Goal: Task Accomplishment & Management: Use online tool/utility

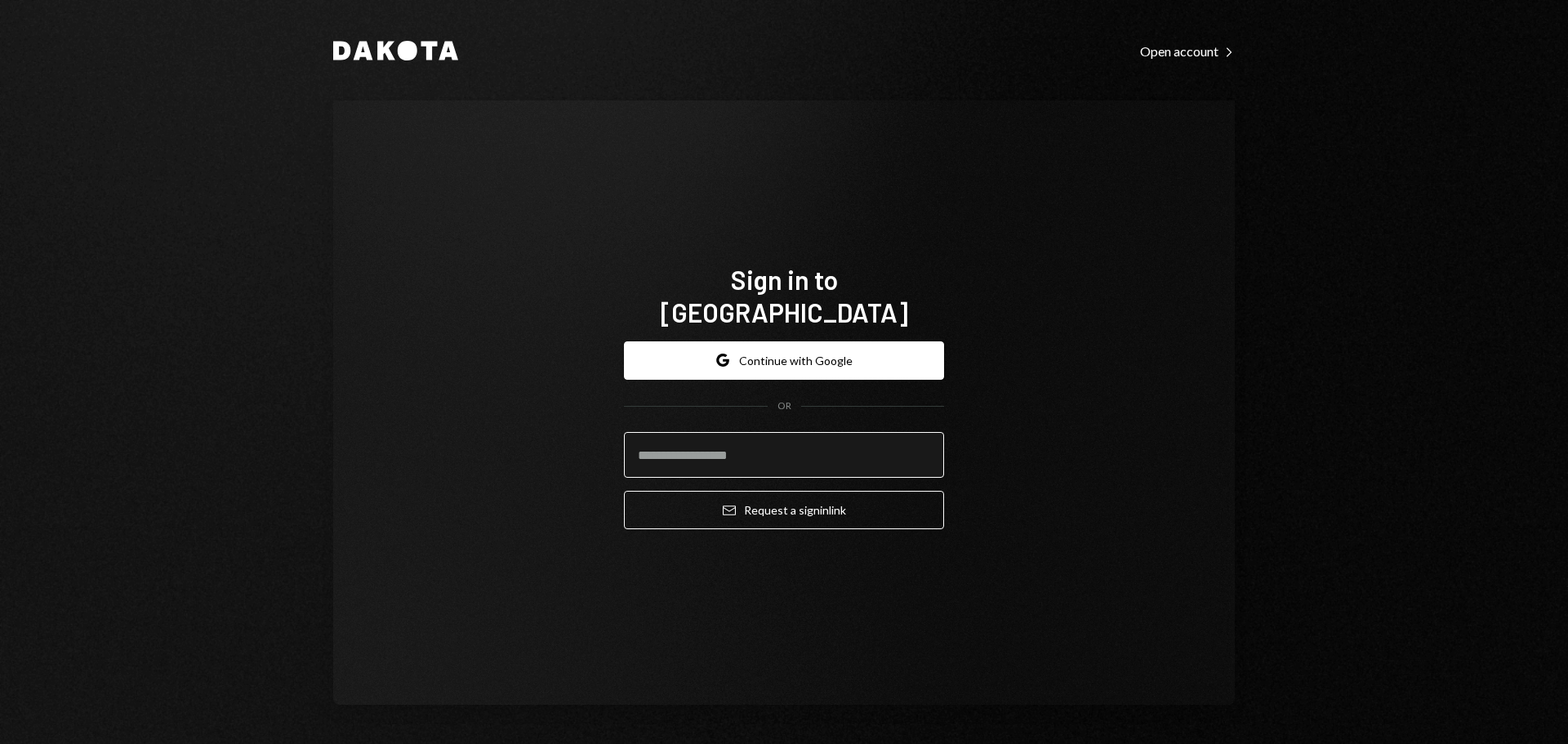
click at [742, 444] on input "email" at bounding box center [784, 455] width 320 height 46
type input "**********"
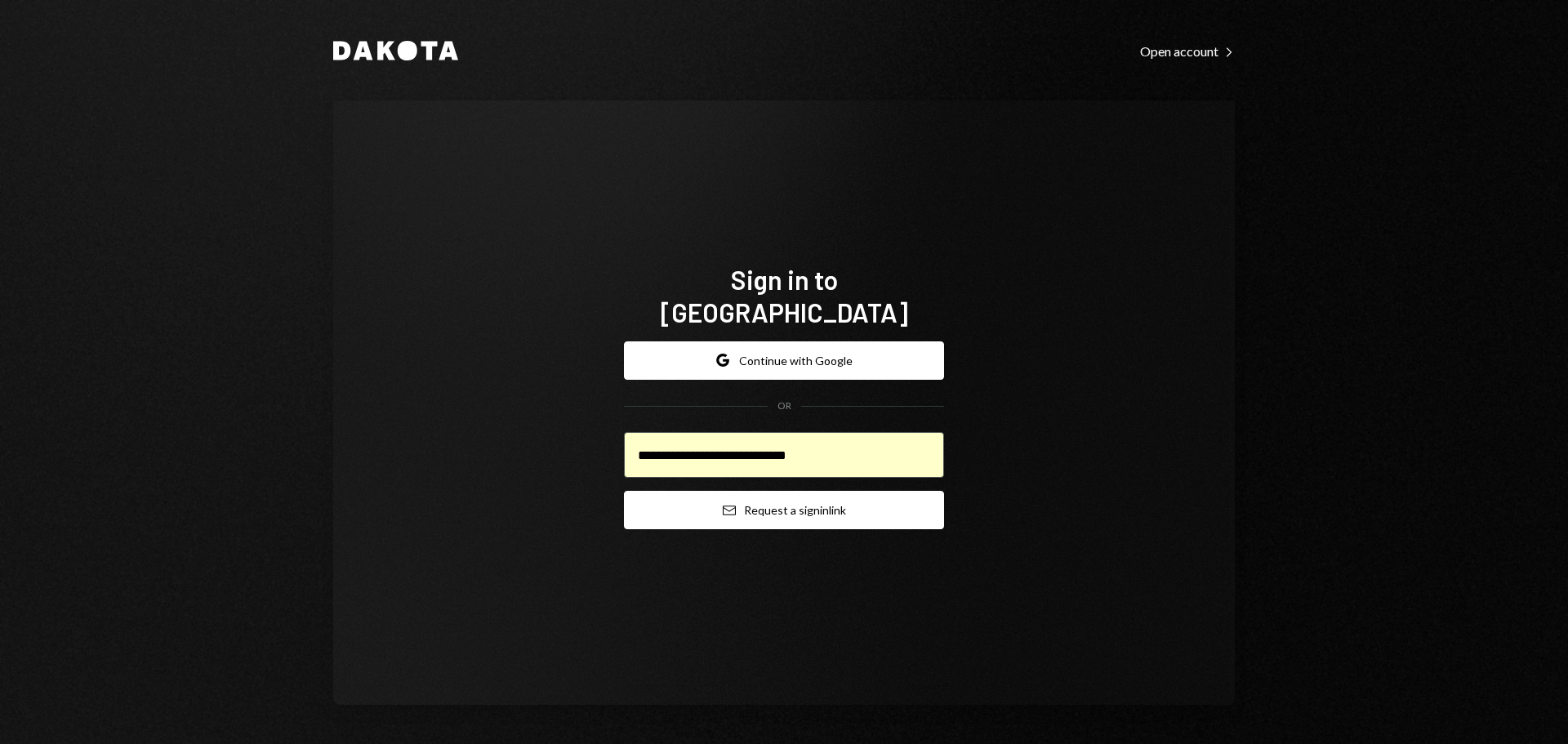
click at [780, 497] on button "Email Request a sign in link" at bounding box center [784, 510] width 320 height 39
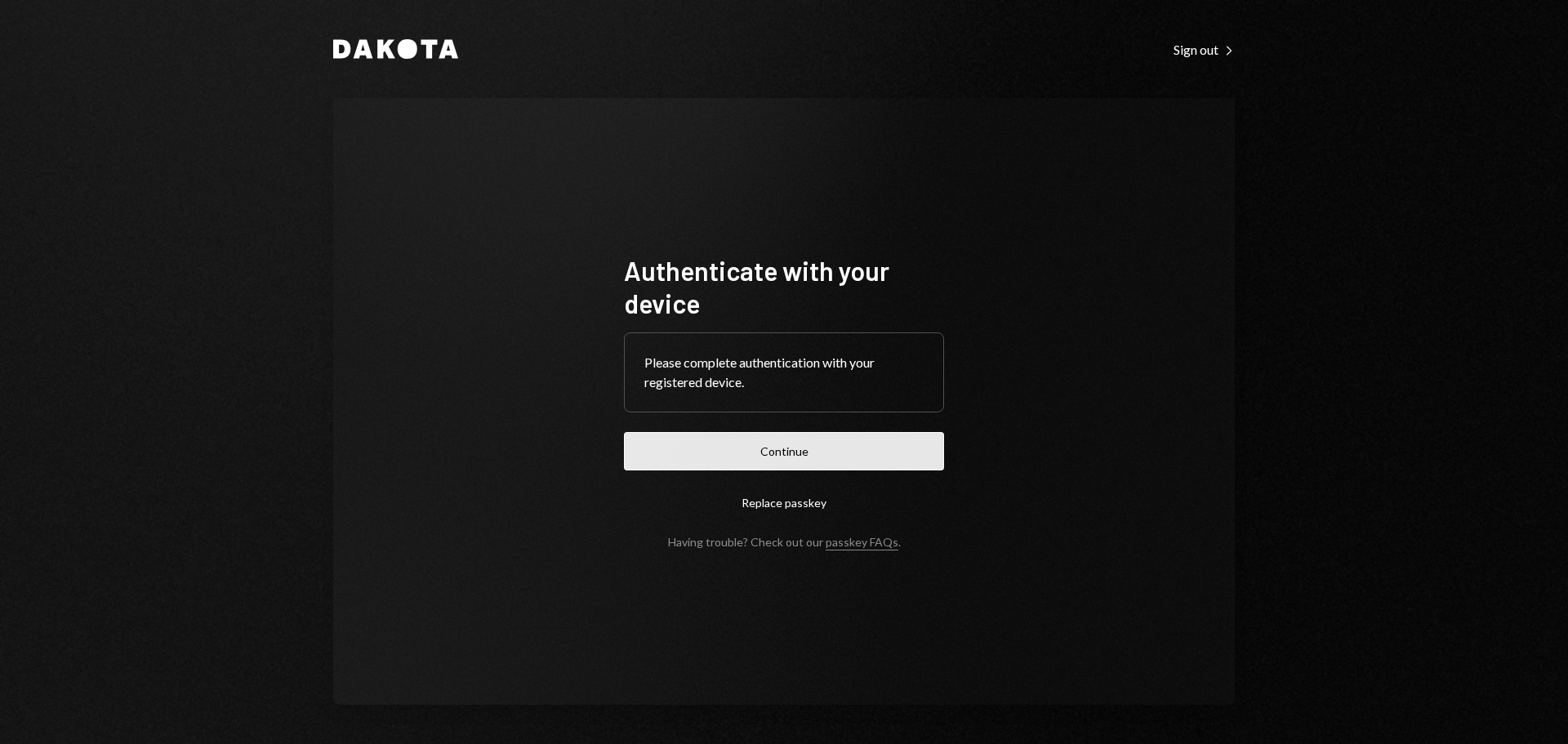
click at [782, 450] on button "Continue" at bounding box center [784, 452] width 320 height 39
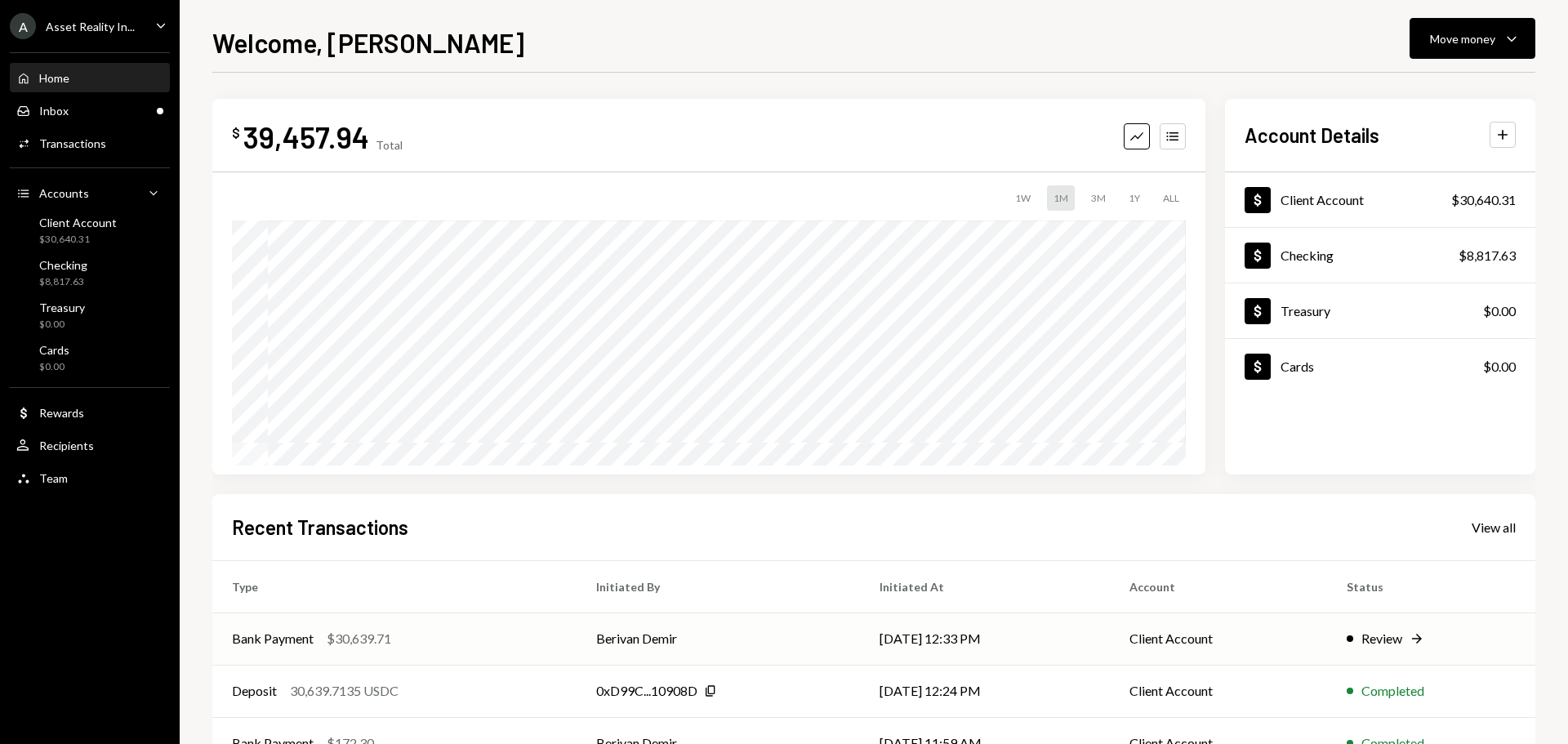
click at [1390, 643] on div "Review" at bounding box center [1382, 638] width 41 height 19
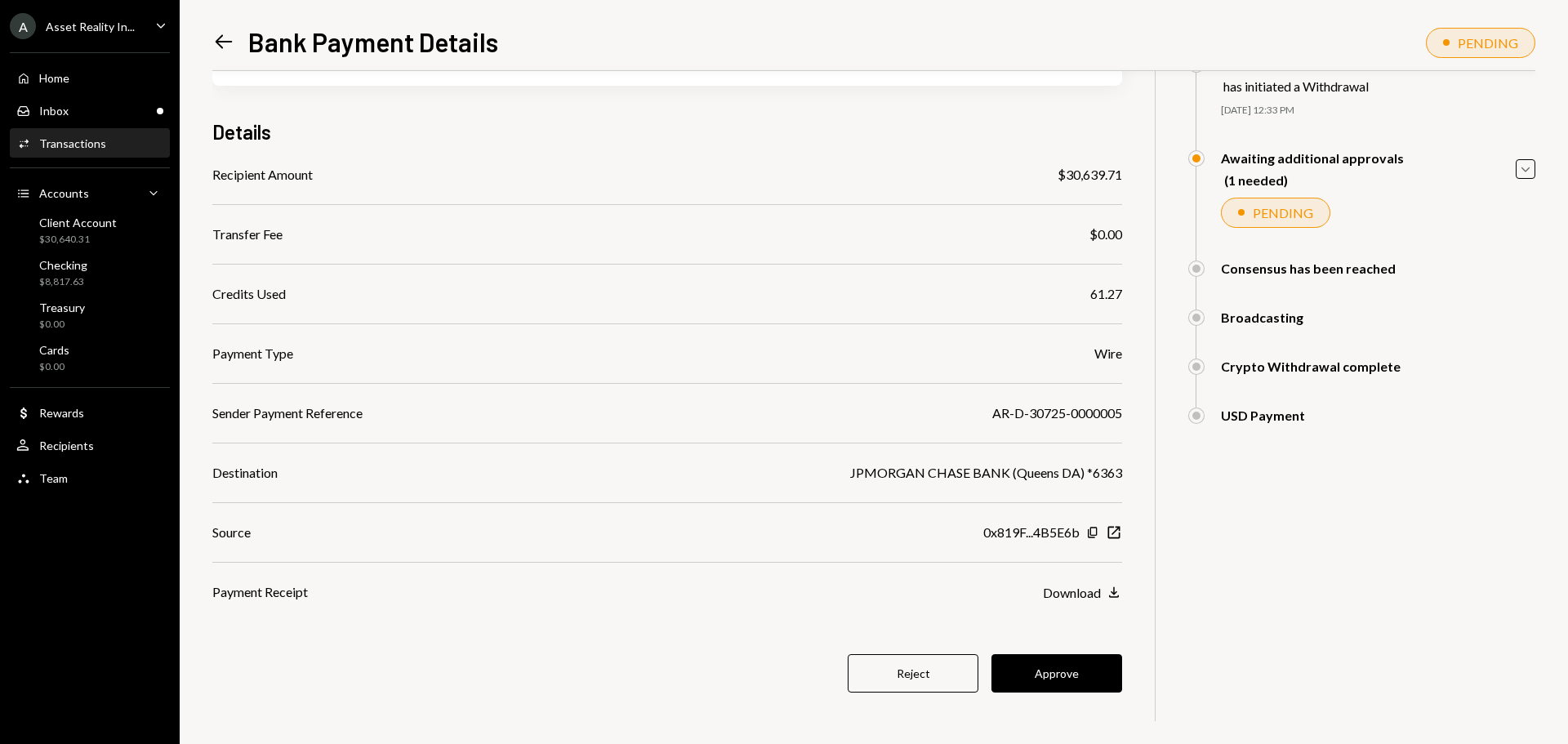
scroll to position [95, 0]
click at [1069, 679] on button "Approve" at bounding box center [1056, 673] width 131 height 39
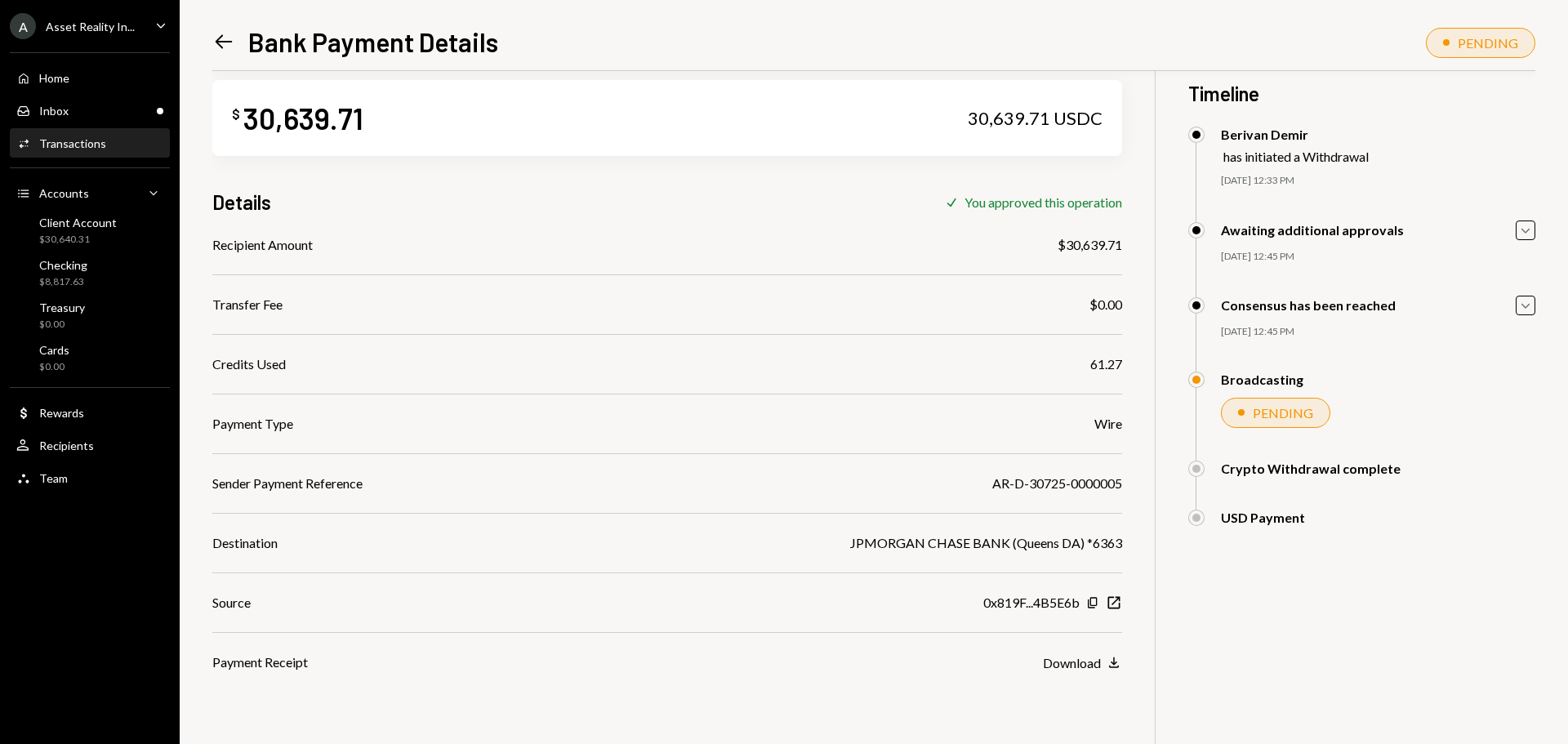
scroll to position [0, 0]
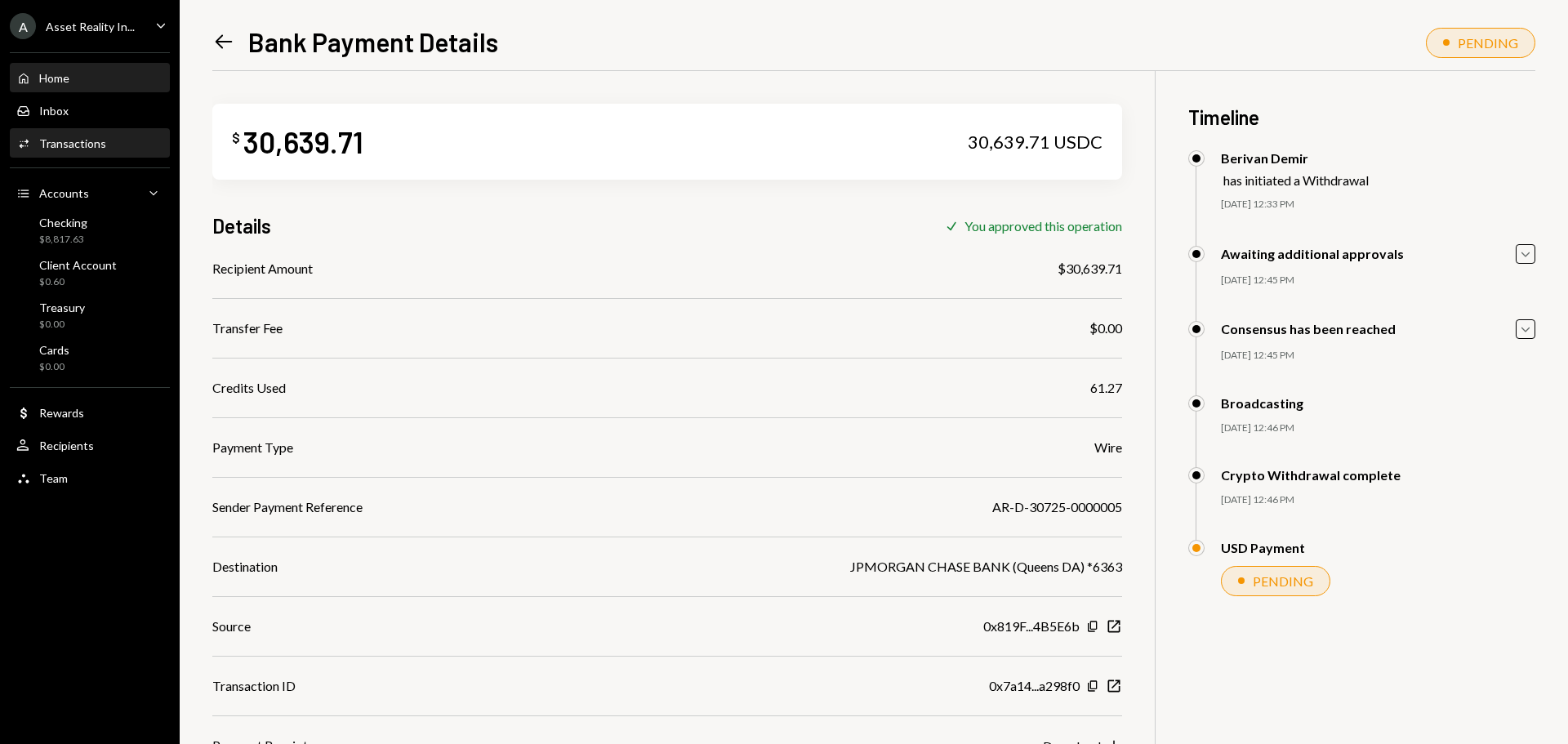
click at [63, 76] on div "Home" at bounding box center [54, 77] width 30 height 14
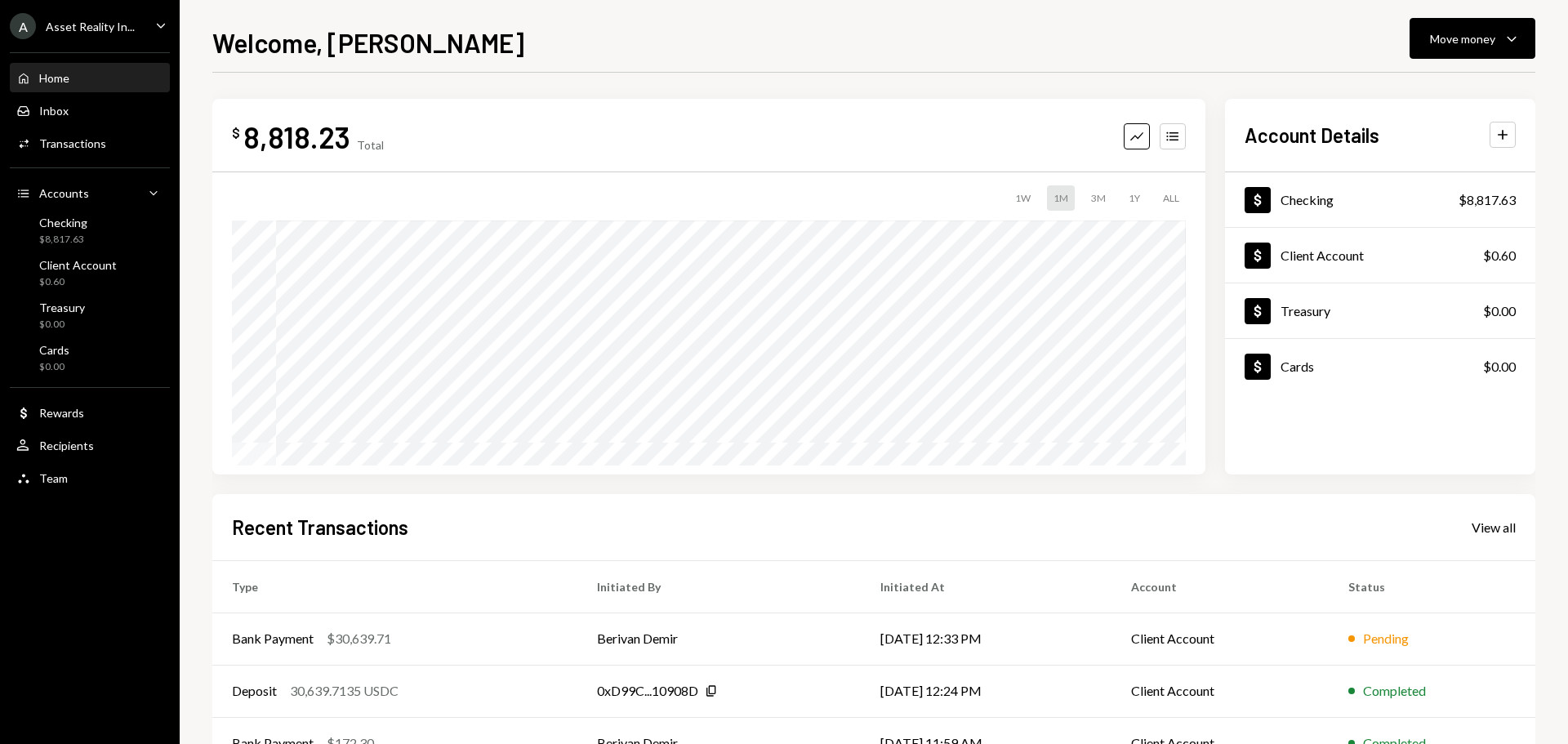
click at [58, 80] on div "Home" at bounding box center [54, 77] width 30 height 14
